Goal: Information Seeking & Learning: Check status

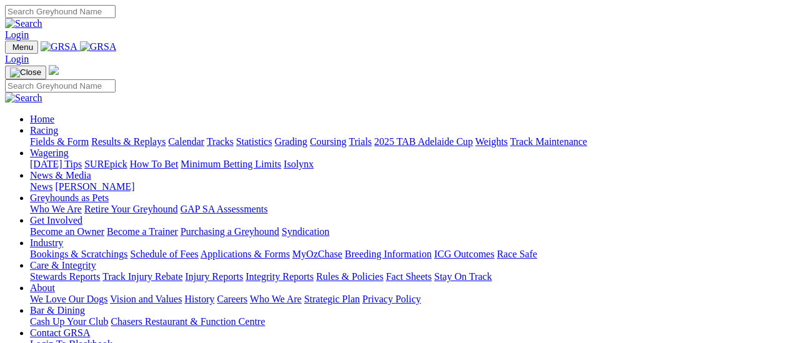
click at [137, 136] on link "Results & Replays" at bounding box center [128, 141] width 74 height 11
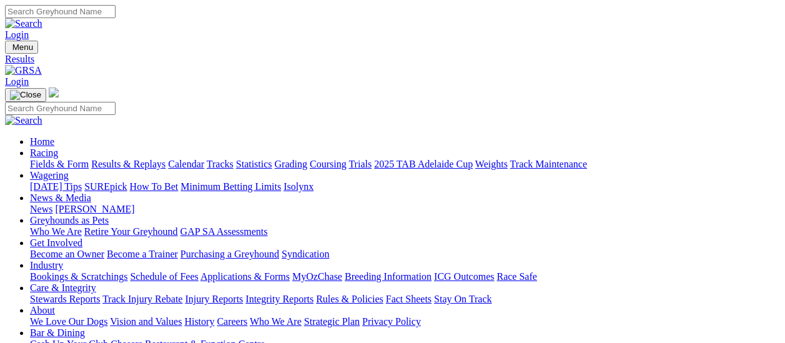
scroll to position [125, 0]
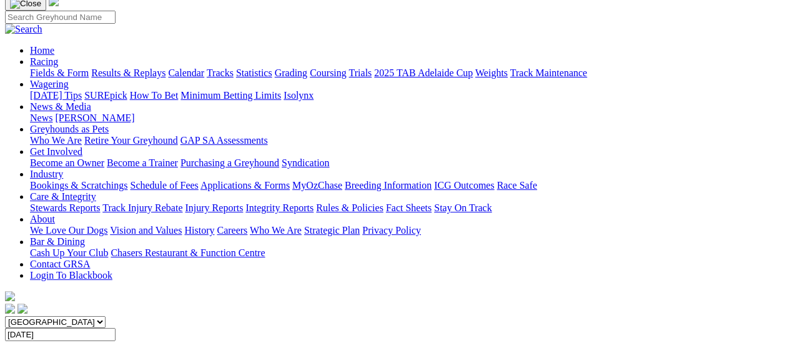
scroll to position [62, 0]
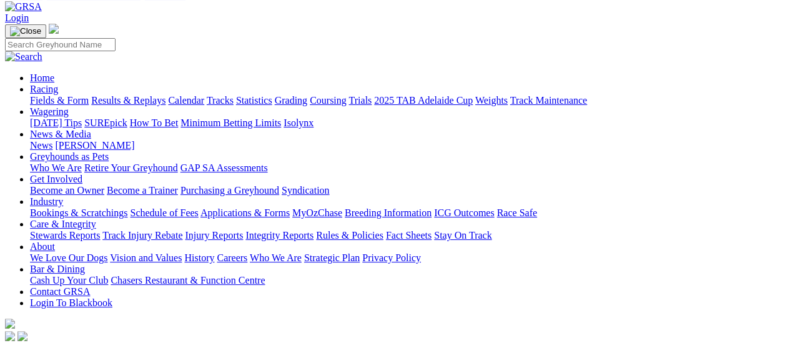
scroll to position [62, 0]
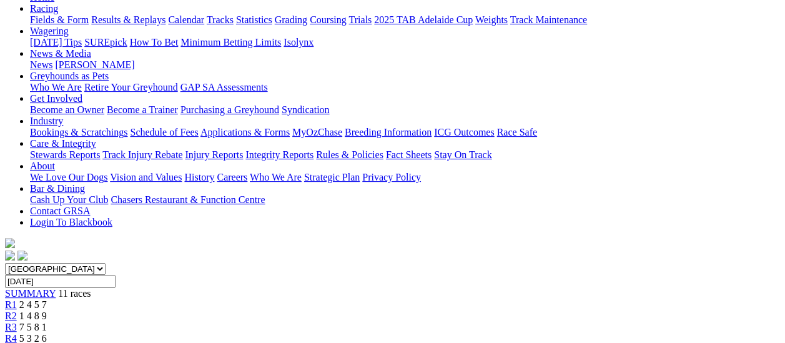
scroll to position [125, 0]
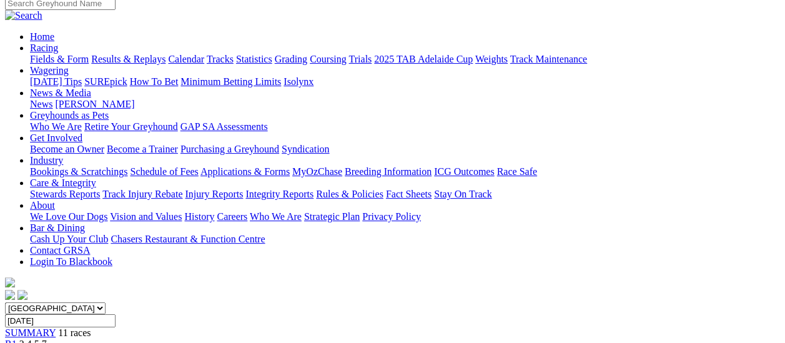
scroll to position [62, 0]
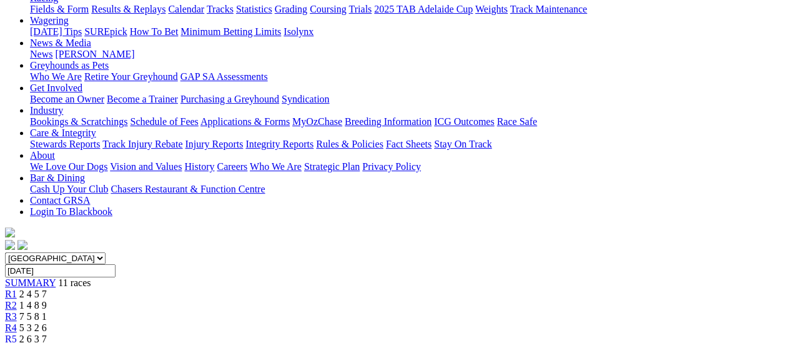
scroll to position [125, 0]
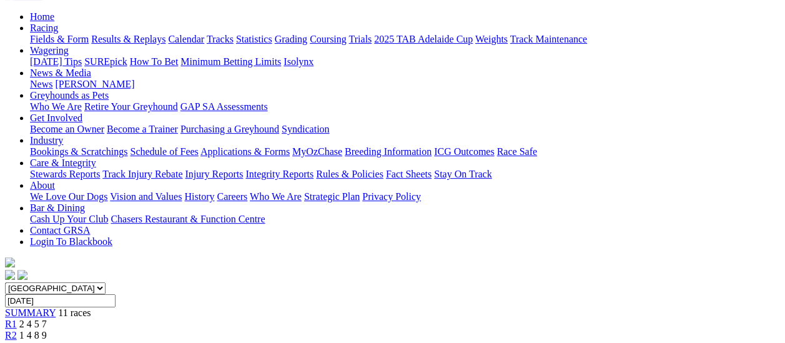
click at [17, 341] on span "R3" at bounding box center [11, 346] width 12 height 11
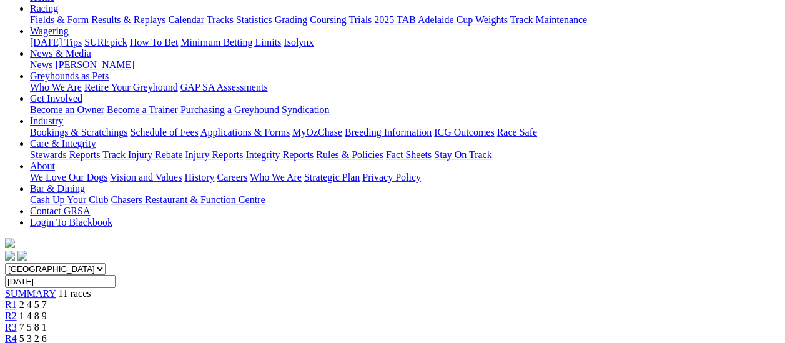
scroll to position [125, 0]
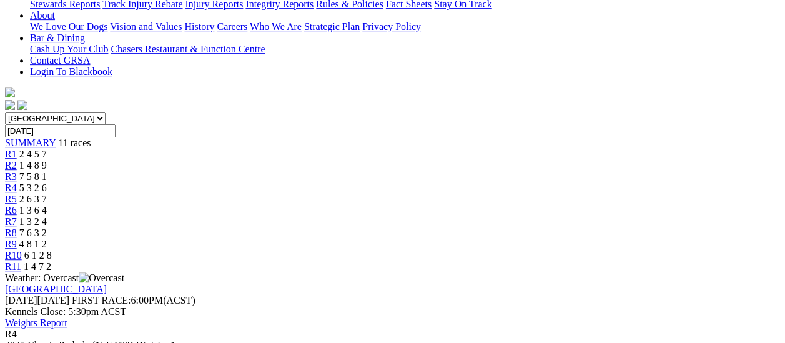
scroll to position [125, 0]
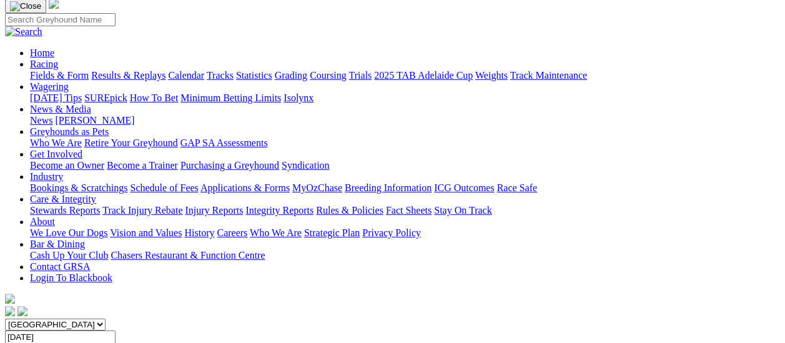
scroll to position [62, 0]
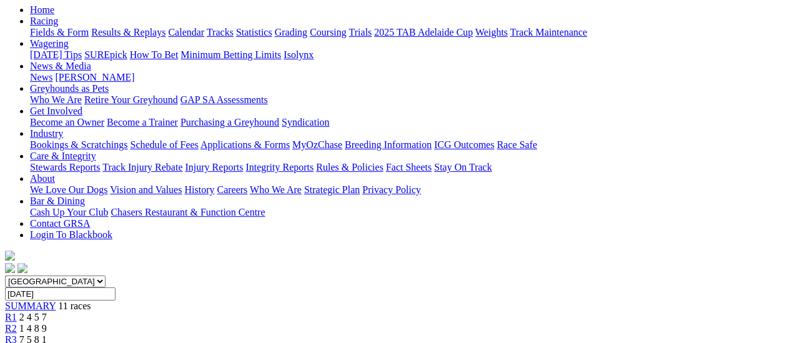
scroll to position [62, 0]
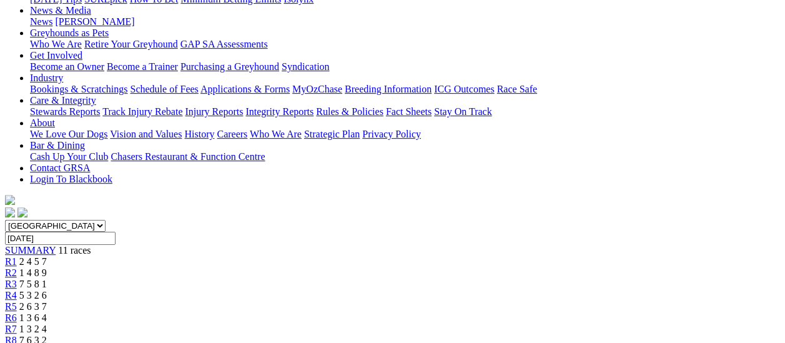
scroll to position [62, 0]
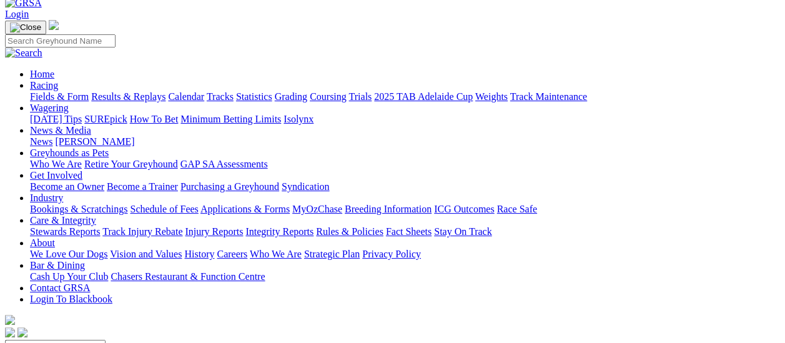
scroll to position [62, 0]
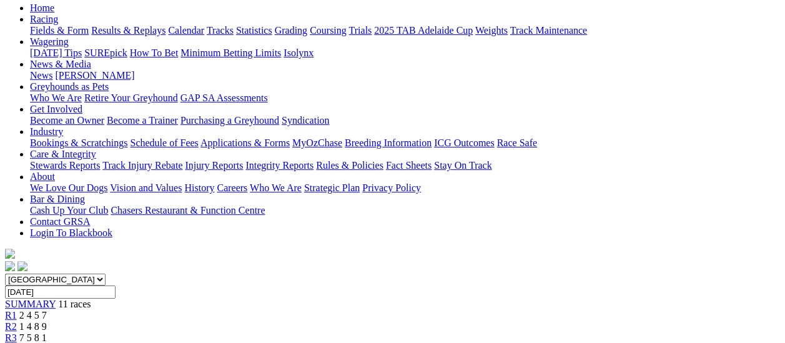
scroll to position [125, 0]
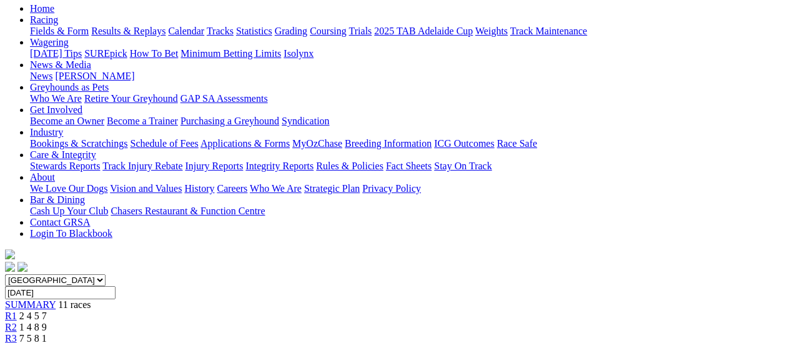
scroll to position [125, 0]
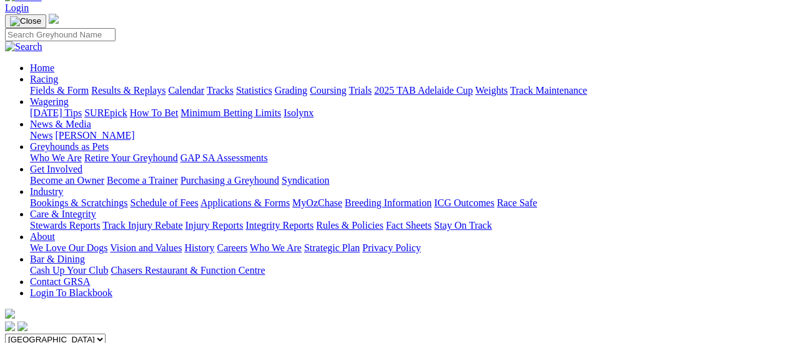
scroll to position [62, 0]
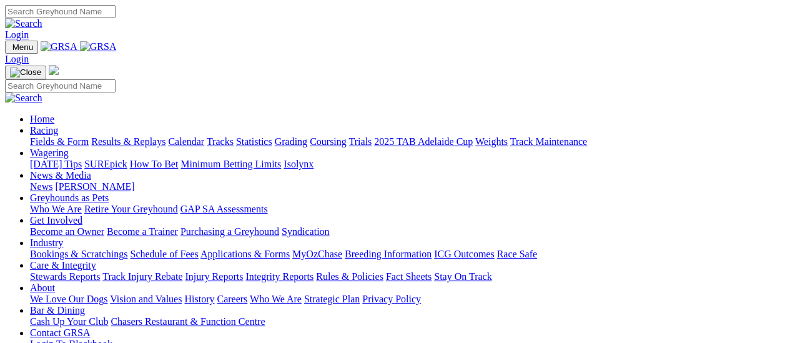
click at [143, 136] on link "Results & Replays" at bounding box center [128, 141] width 74 height 11
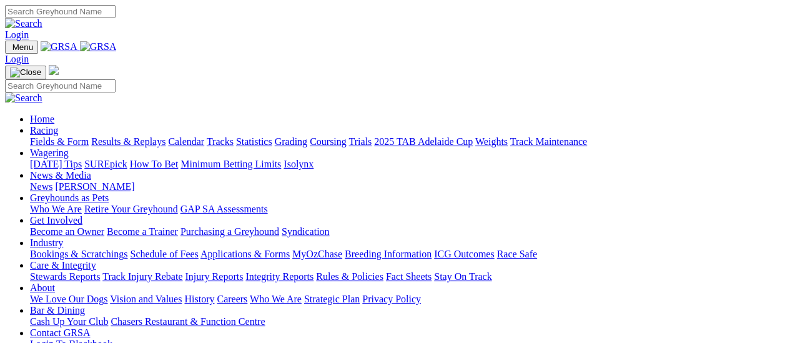
click at [146, 136] on link "Results & Replays" at bounding box center [128, 141] width 74 height 11
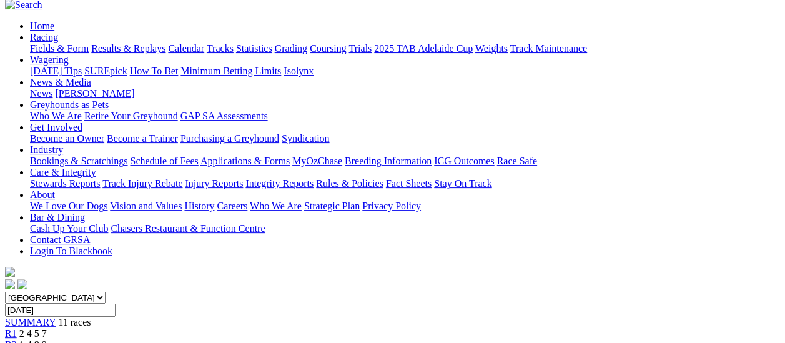
scroll to position [125, 0]
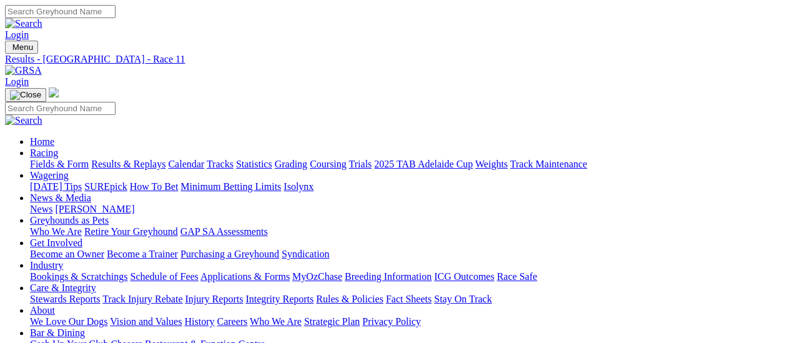
scroll to position [0, 0]
click at [35, 159] on link "Fields & Form" at bounding box center [59, 164] width 59 height 11
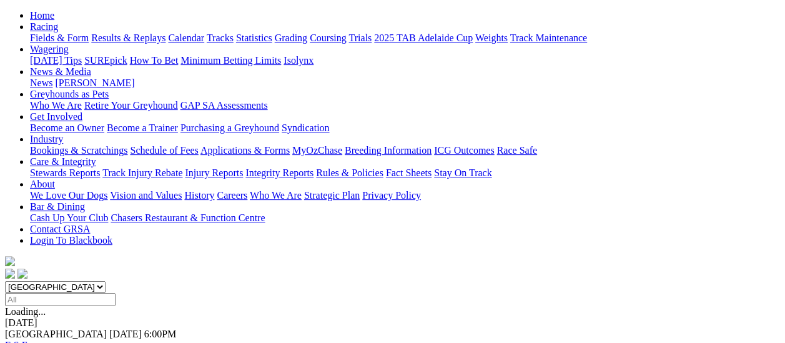
scroll to position [125, 0]
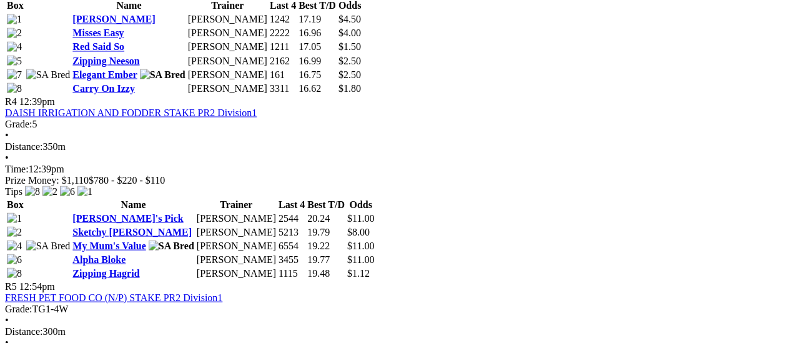
scroll to position [1124, 0]
